Goal: Complete application form: Complete application form

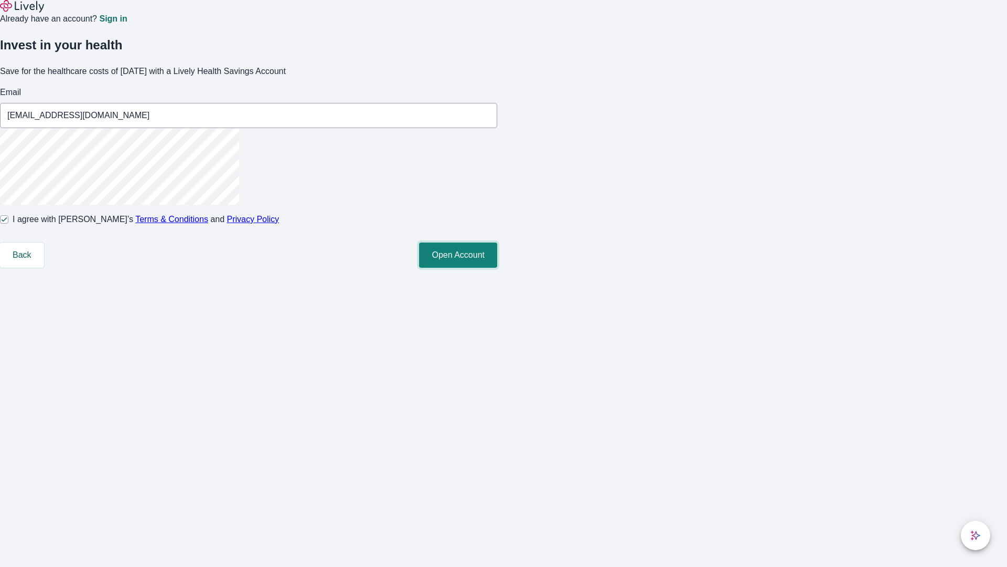
click at [497, 268] on button "Open Account" at bounding box center [458, 254] width 78 height 25
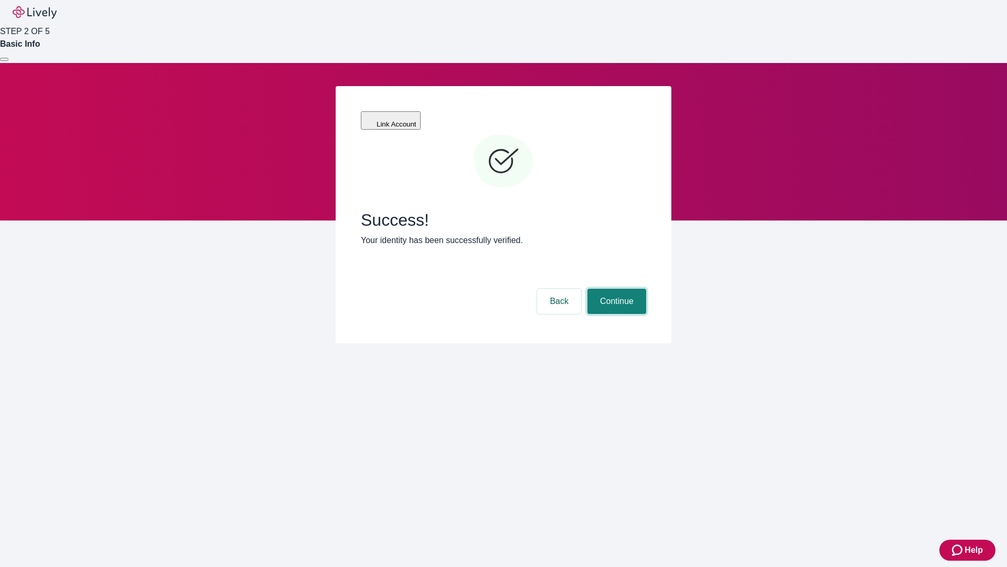
click at [615, 289] on button "Continue" at bounding box center [617, 301] width 59 height 25
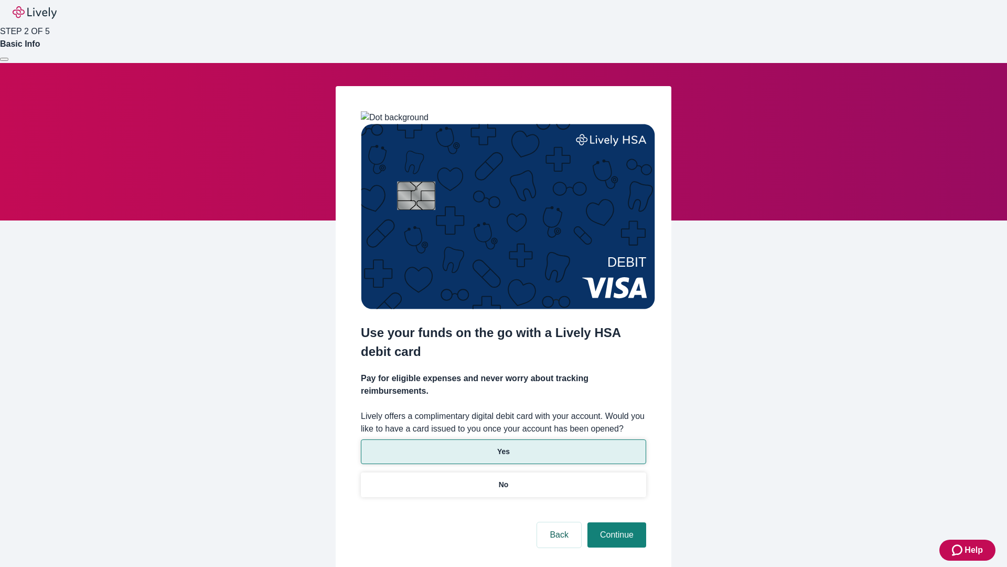
click at [503, 446] on p "Yes" at bounding box center [503, 451] width 13 height 11
click at [615, 522] on button "Continue" at bounding box center [617, 534] width 59 height 25
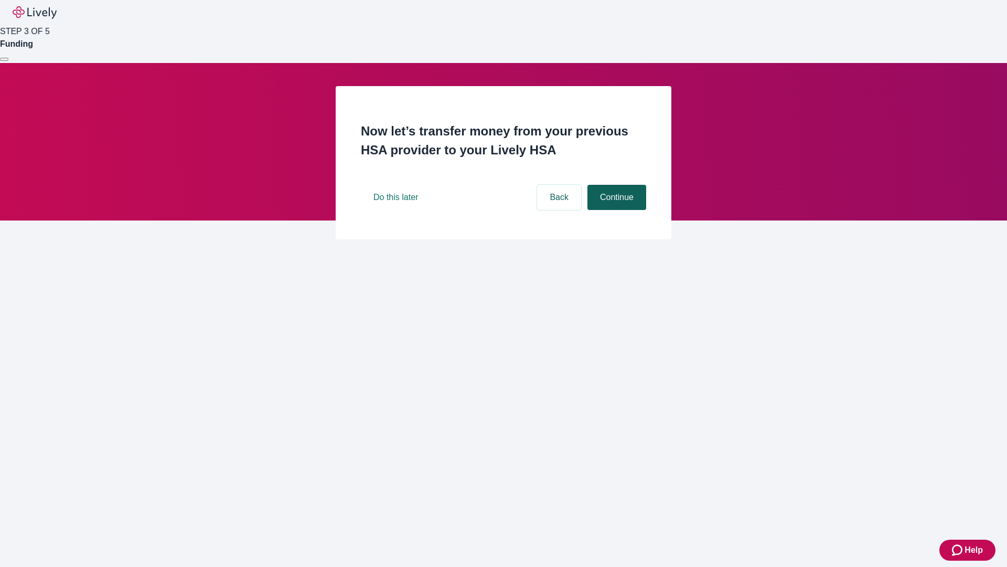
click at [615, 210] on button "Continue" at bounding box center [617, 197] width 59 height 25
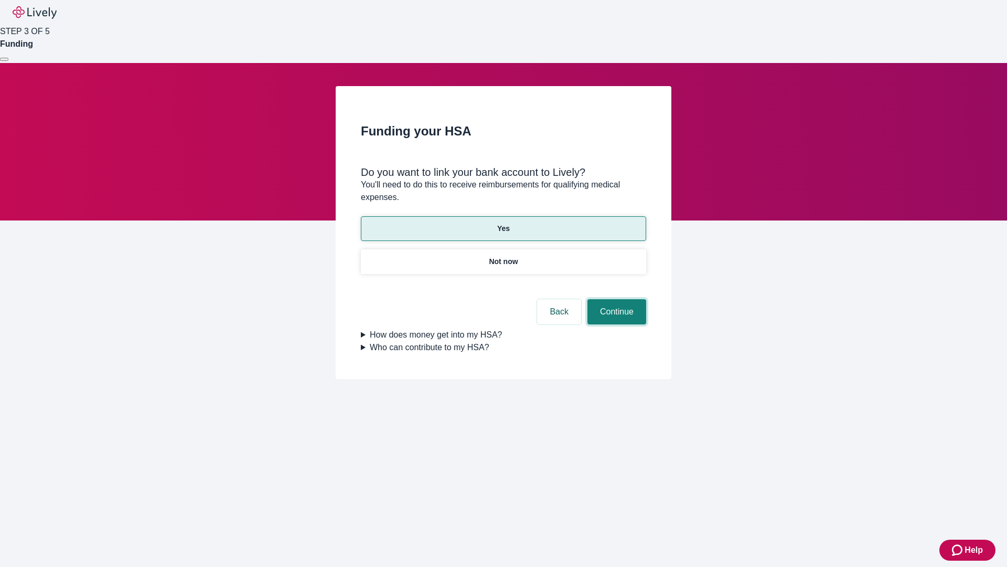
click at [615, 299] on button "Continue" at bounding box center [617, 311] width 59 height 25
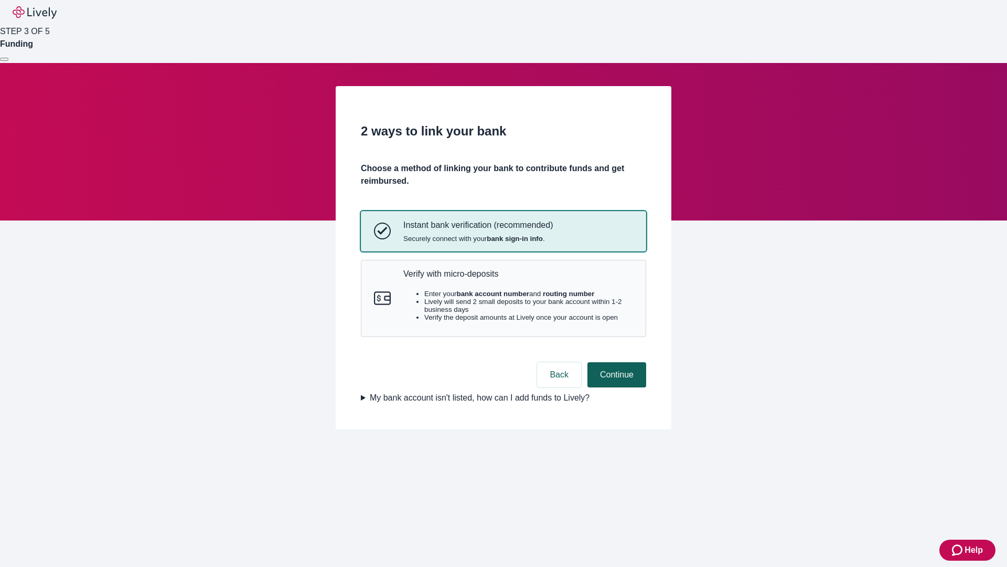
click at [518, 279] on p "Verify with micro-deposits" at bounding box center [518, 274] width 230 height 10
click at [615, 387] on button "Continue" at bounding box center [617, 374] width 59 height 25
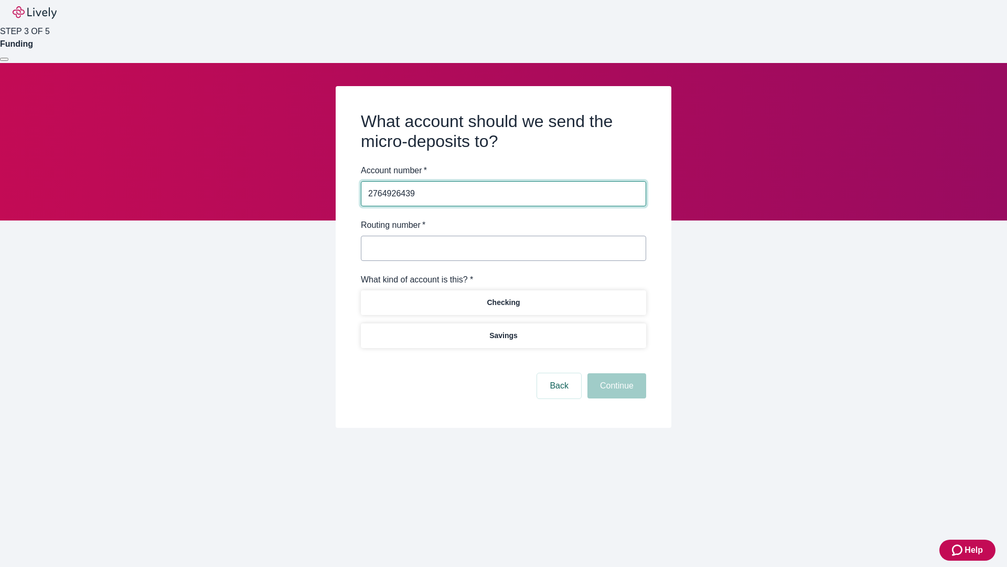
type input "2764926439"
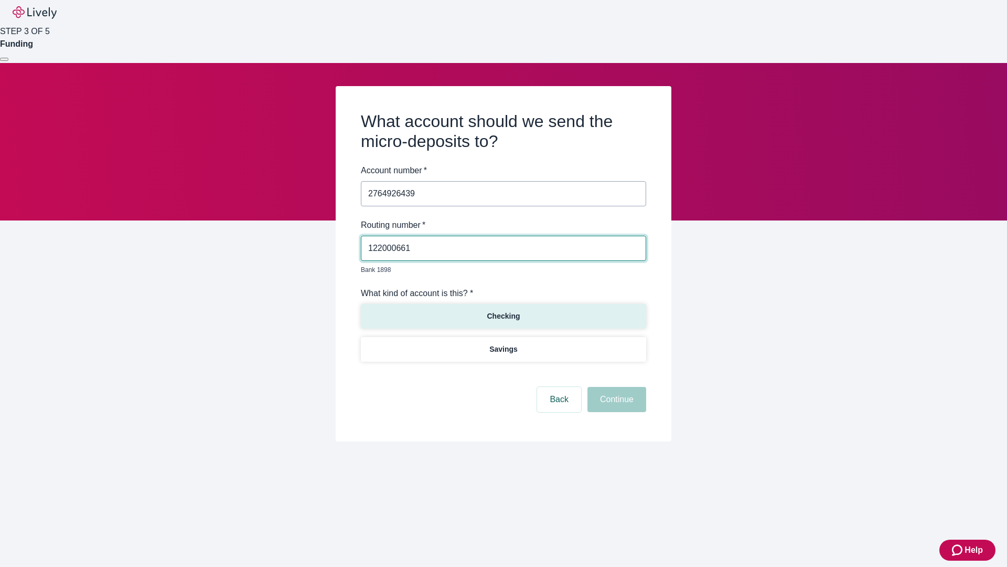
type input "122000661"
click at [503, 311] on p "Checking" at bounding box center [503, 316] width 33 height 11
